Goal: Information Seeking & Learning: Check status

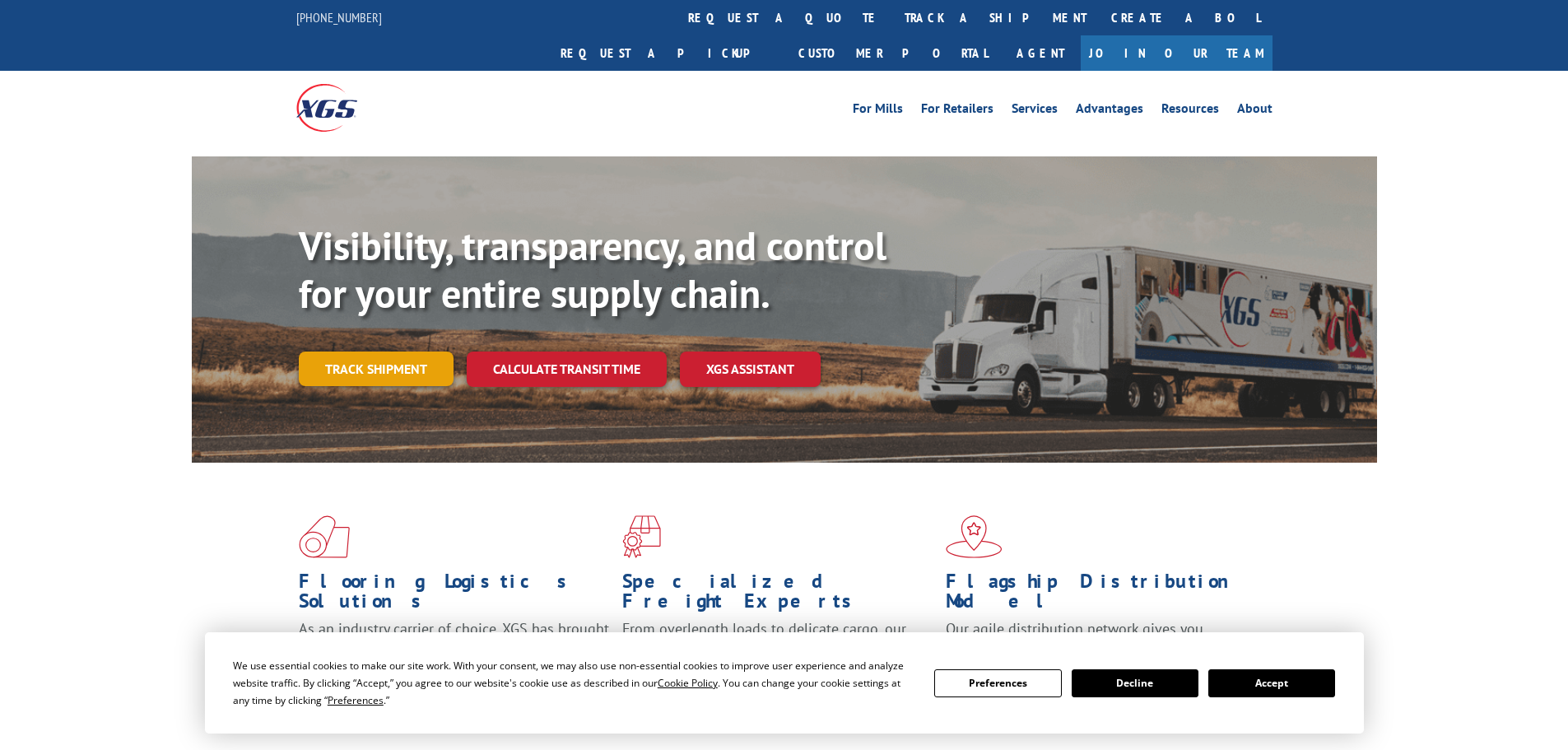
click at [400, 351] on link "Track shipment" at bounding box center [376, 368] width 155 height 35
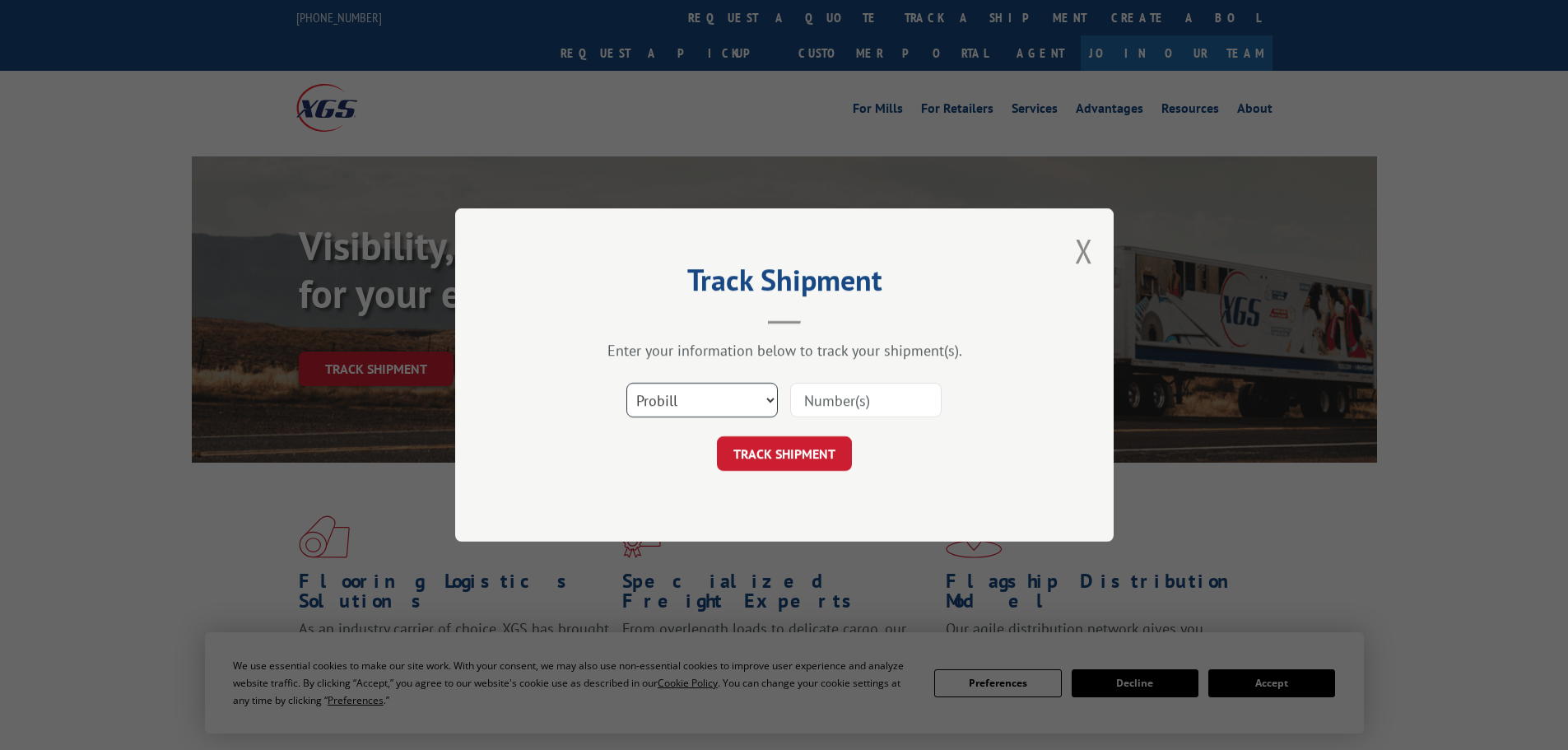
click at [734, 398] on select "Select category... Probill BOL PO" at bounding box center [702, 400] width 151 height 35
select select "po"
click at [627, 383] on select "Select category... Probill BOL PO" at bounding box center [702, 400] width 151 height 35
click at [836, 406] on input at bounding box center [866, 400] width 151 height 35
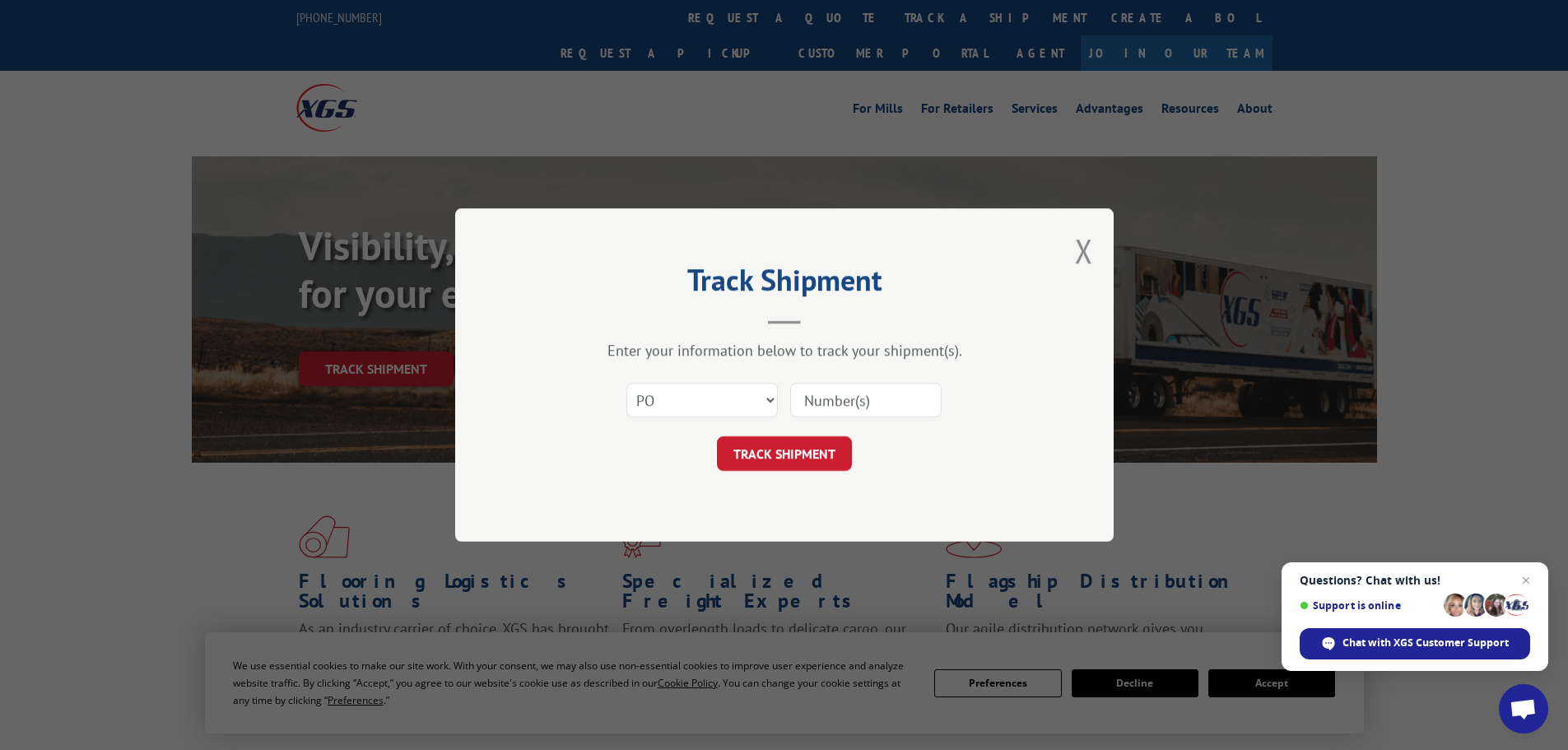
click at [840, 397] on input at bounding box center [866, 400] width 151 height 35
type input "22441762"
click at [806, 449] on button "TRACK SHIPMENT" at bounding box center [785, 453] width 135 height 35
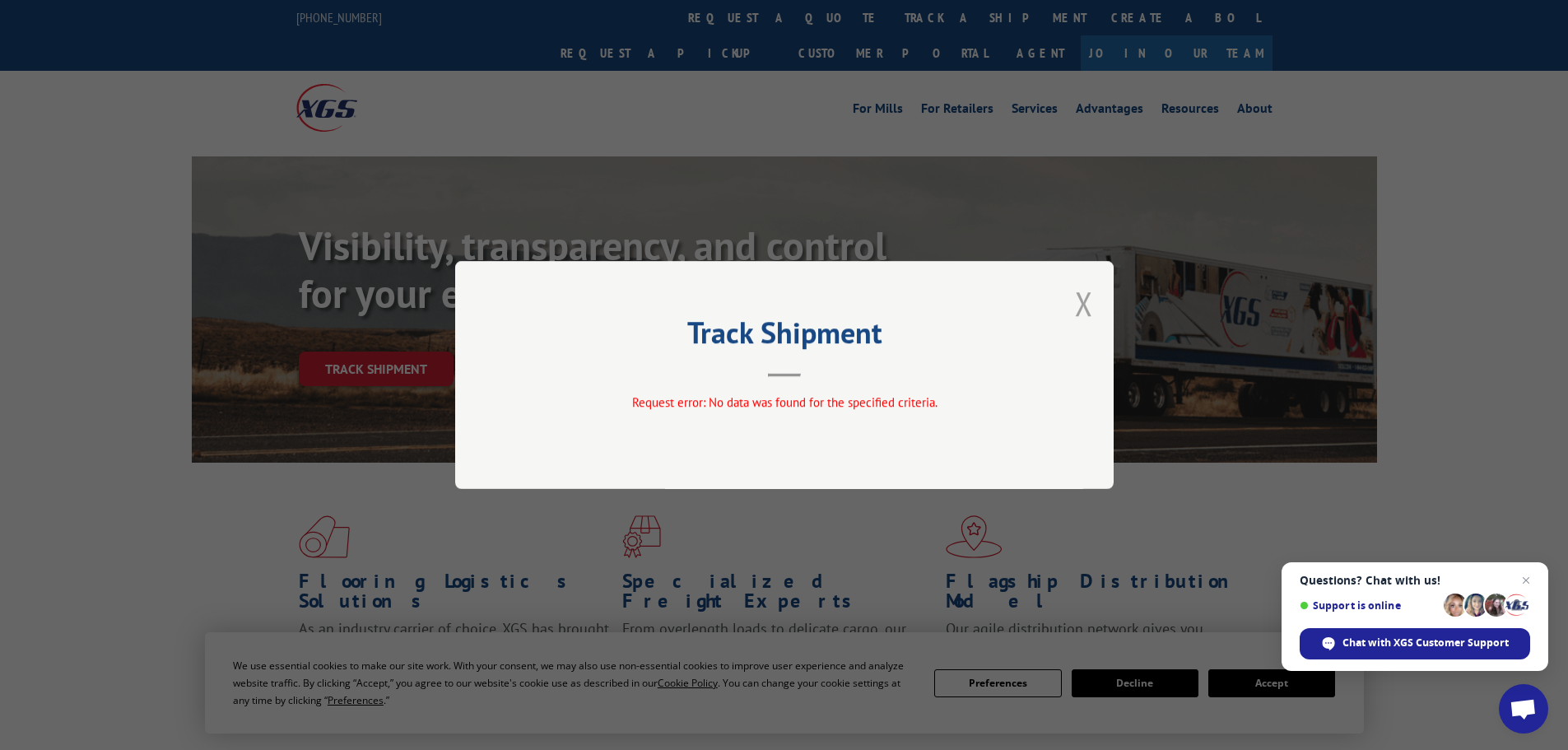
click at [1079, 313] on button "Close modal" at bounding box center [1084, 303] width 18 height 44
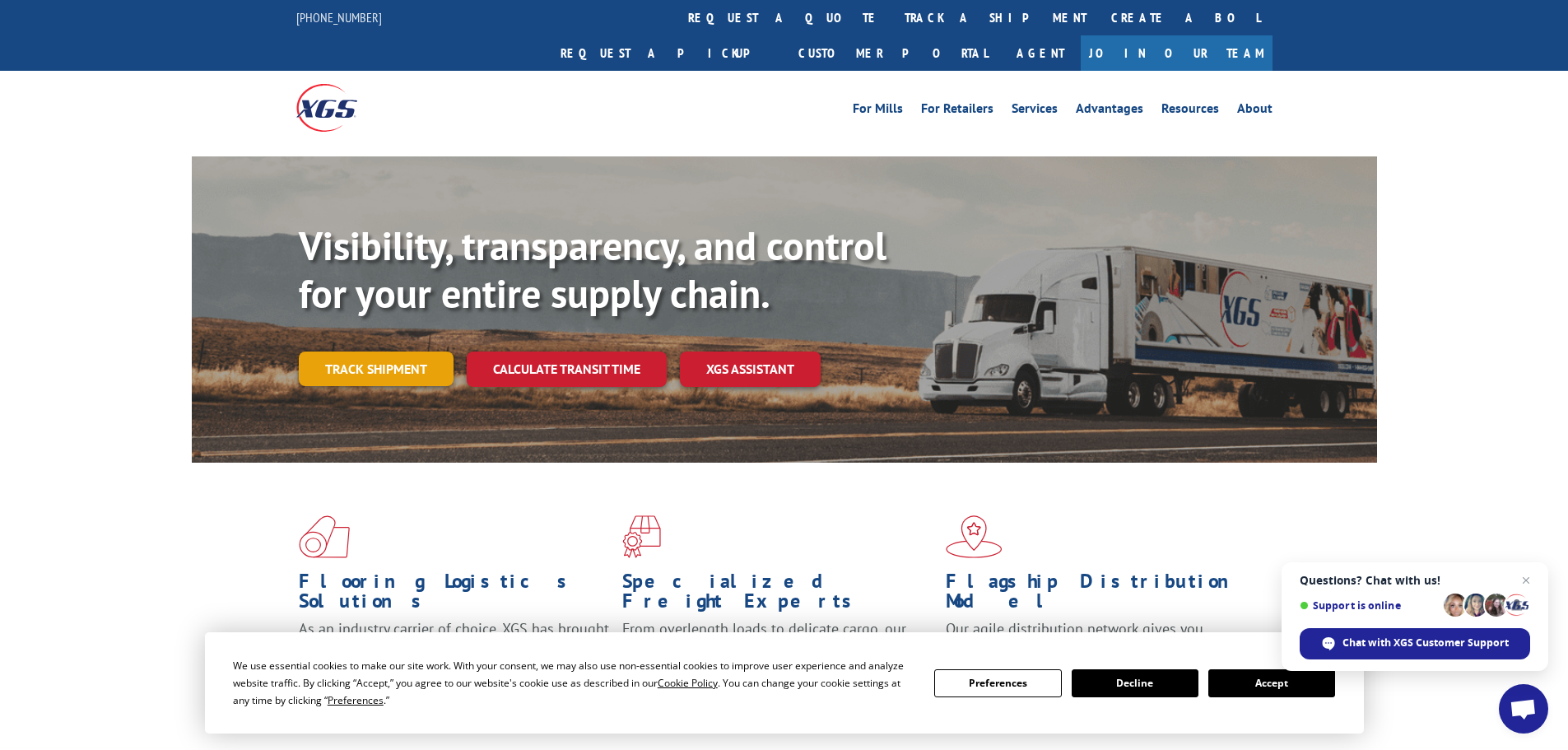
click at [384, 351] on link "Track shipment" at bounding box center [376, 368] width 155 height 35
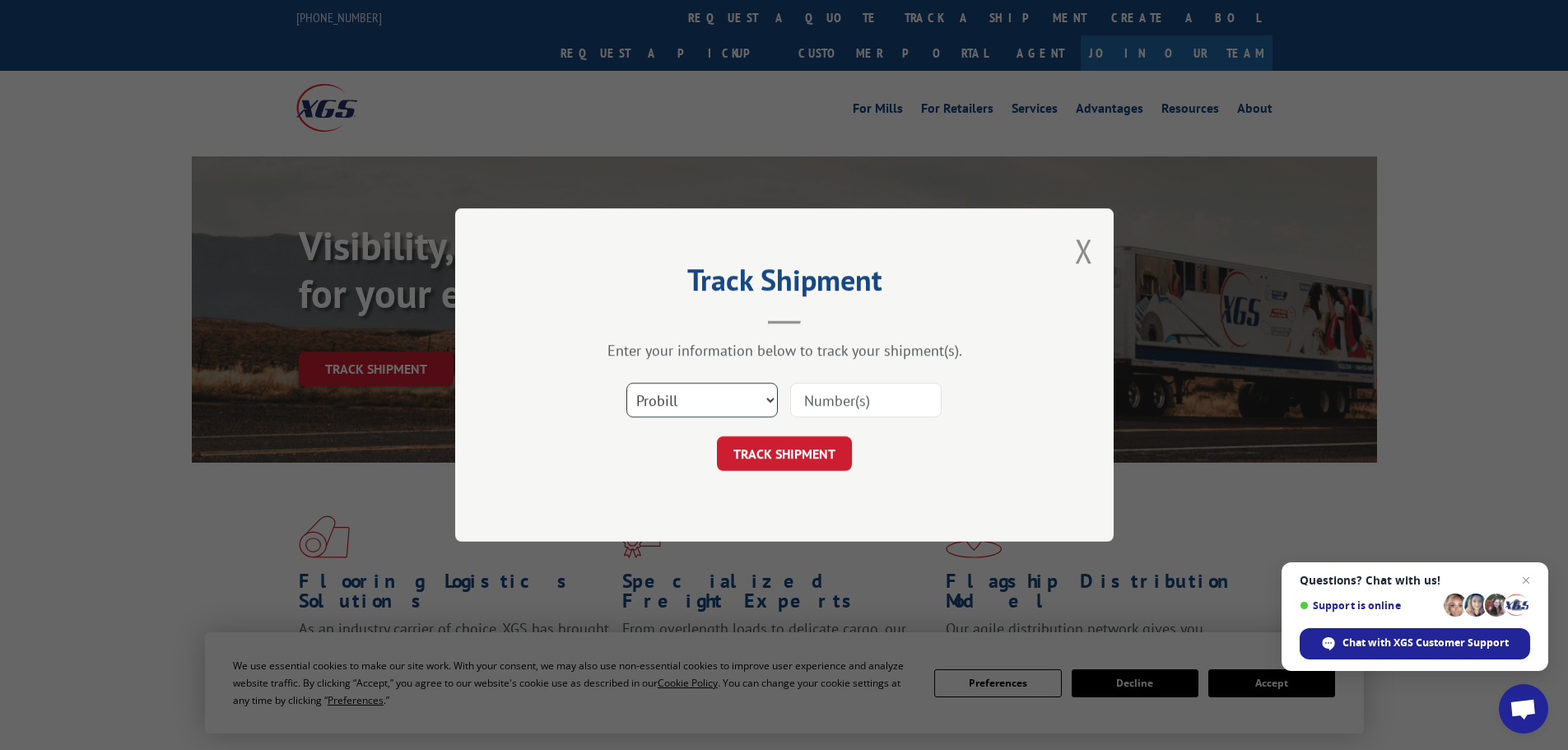
click at [723, 407] on select "Select category... Probill BOL PO" at bounding box center [702, 400] width 151 height 35
click at [627, 383] on select "Select category... Probill BOL PO" at bounding box center [702, 400] width 151 height 35
click at [876, 392] on input at bounding box center [866, 400] width 151 height 35
type input "22441762"
click at [816, 443] on button "TRACK SHIPMENT" at bounding box center [785, 453] width 135 height 35
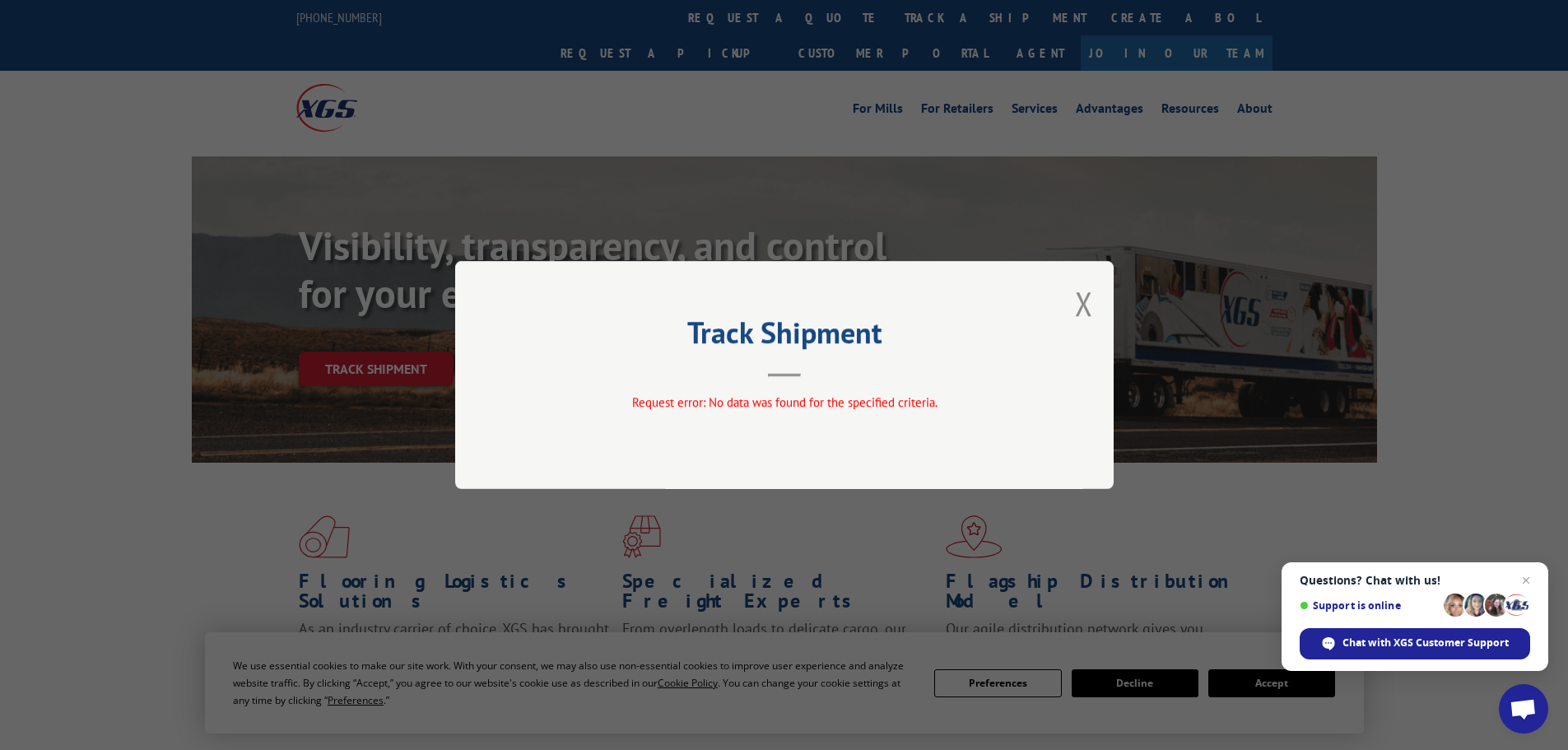
click at [806, 437] on div "Track Shipment Request error: No data was found for the specified criteria." at bounding box center [784, 375] width 659 height 228
click at [1100, 306] on div "Track Shipment Request error: No data was found for the specified criteria." at bounding box center [784, 375] width 659 height 228
click at [1087, 312] on button "Close modal" at bounding box center [1084, 303] width 18 height 44
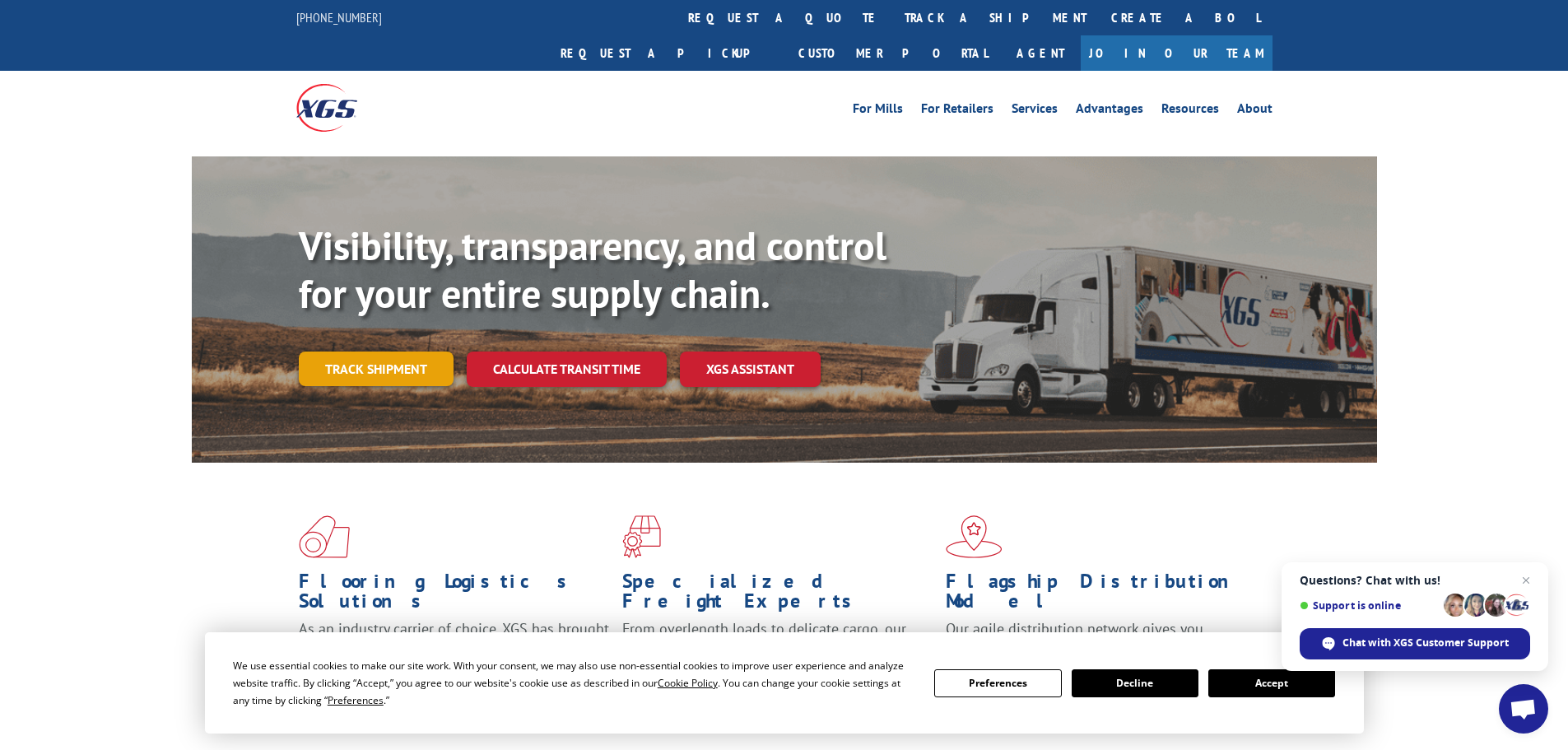
click at [384, 351] on link "Track shipment" at bounding box center [376, 368] width 155 height 35
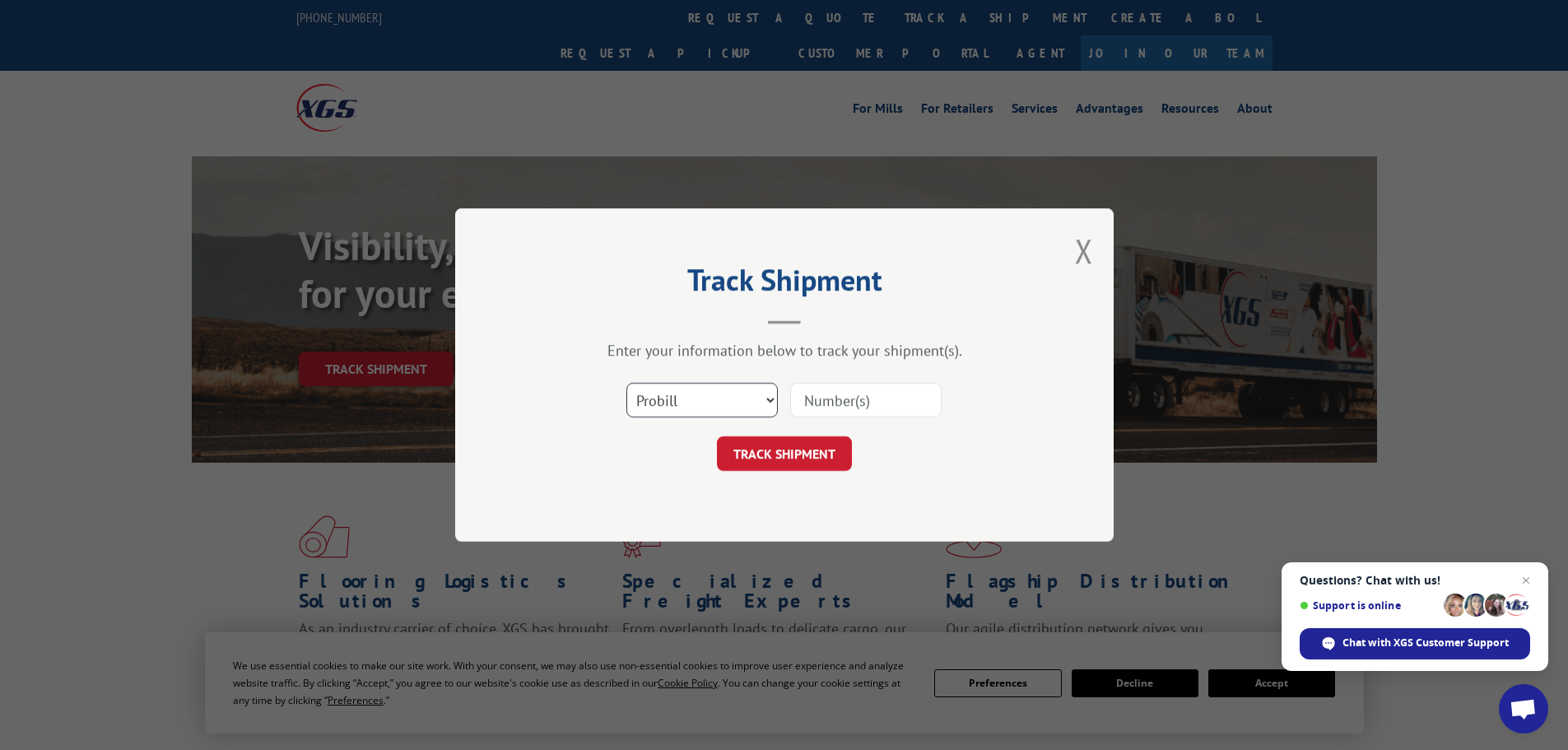
click at [693, 404] on select "Select category... Probill BOL PO" at bounding box center [702, 400] width 151 height 35
select select "bol"
click at [627, 383] on select "Select category... Probill BOL PO" at bounding box center [702, 400] width 151 height 35
click at [846, 365] on div "Enter your information below to track your shipment(s). Select category... Prob…" at bounding box center [785, 405] width 494 height 130
click at [850, 388] on input at bounding box center [866, 400] width 151 height 35
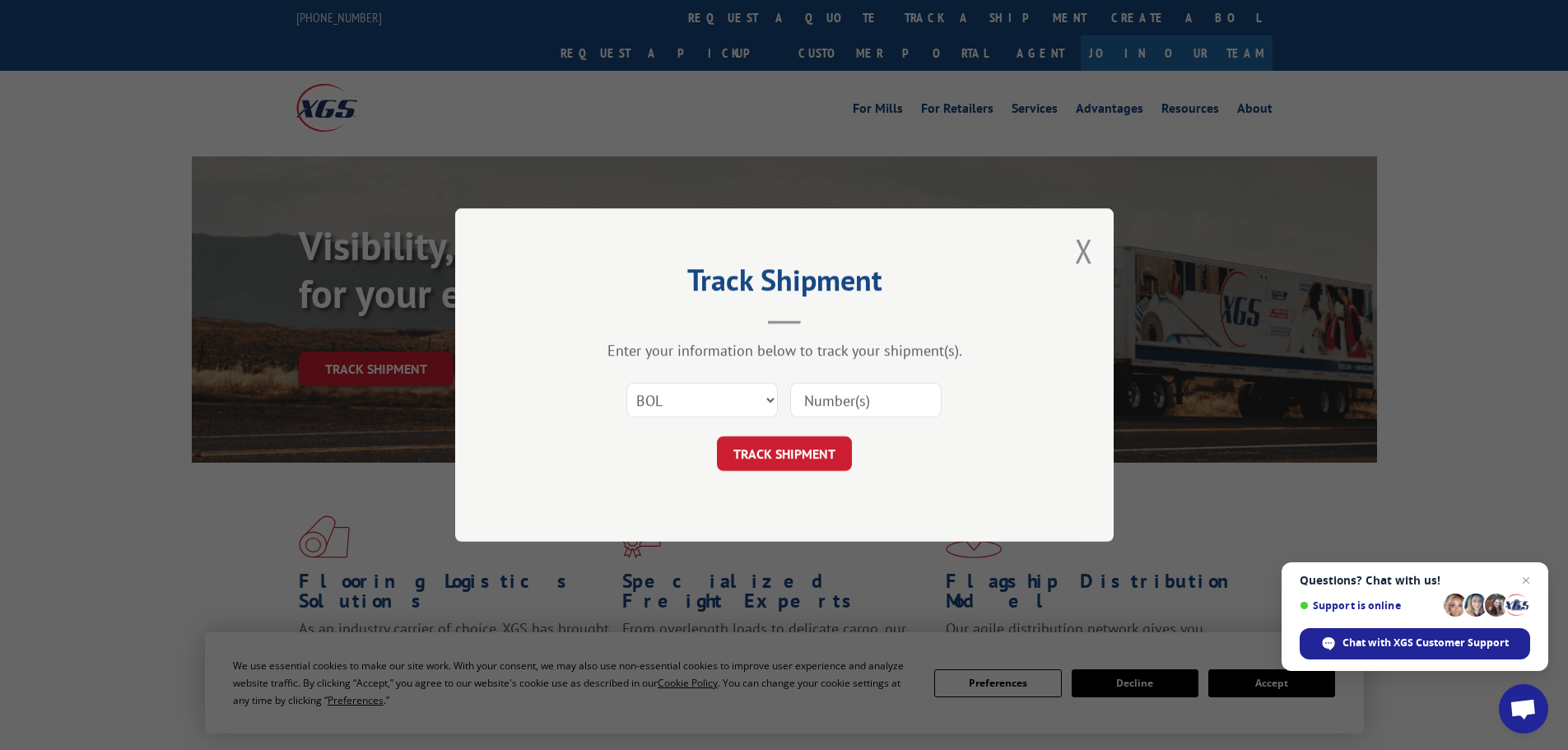
paste input "22441762"
click at [849, 406] on input at bounding box center [866, 400] width 151 height 35
type input "22441762"
click at [779, 448] on button "TRACK SHIPMENT" at bounding box center [785, 453] width 135 height 35
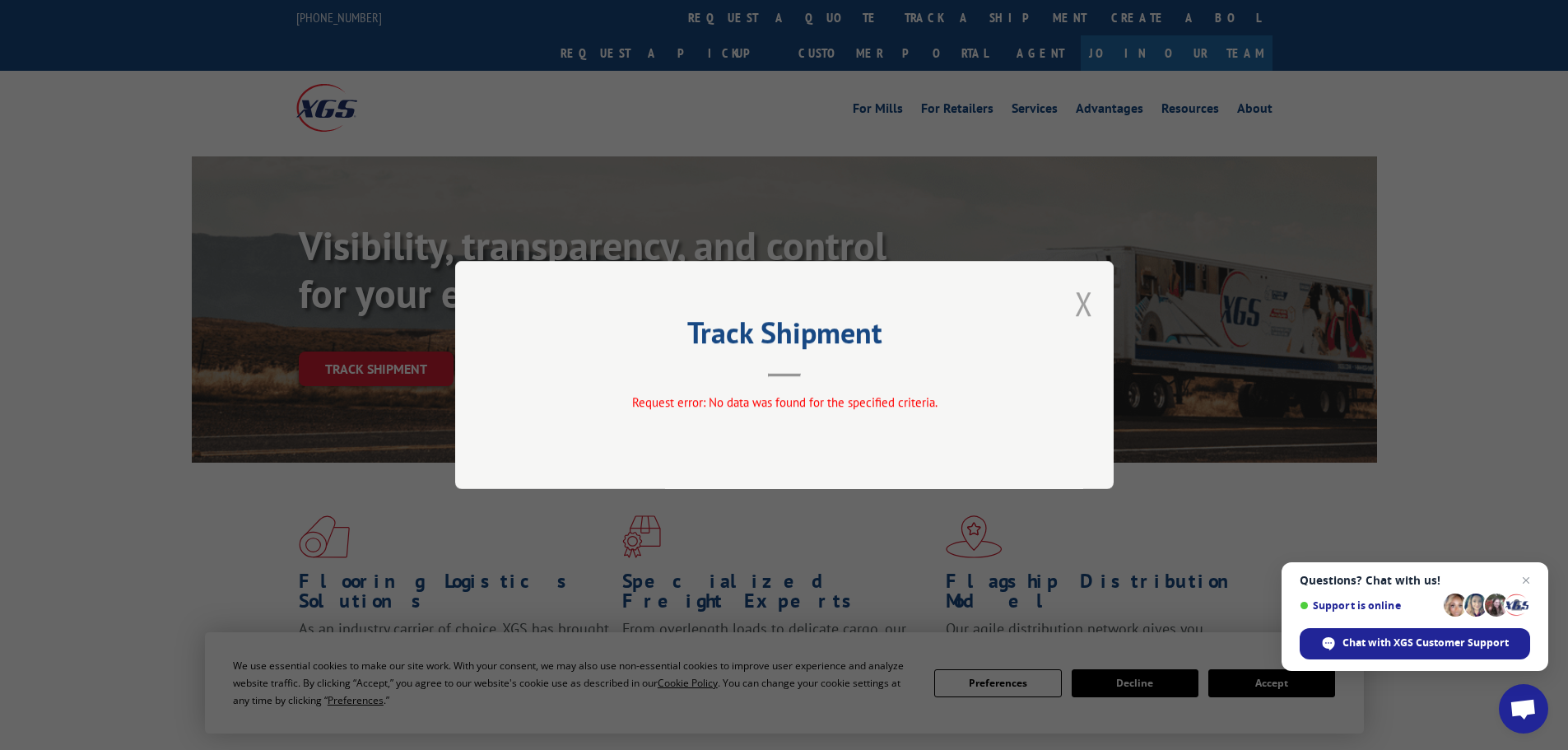
click at [1083, 309] on button "Close modal" at bounding box center [1084, 303] width 18 height 44
